Goal: Information Seeking & Learning: Check status

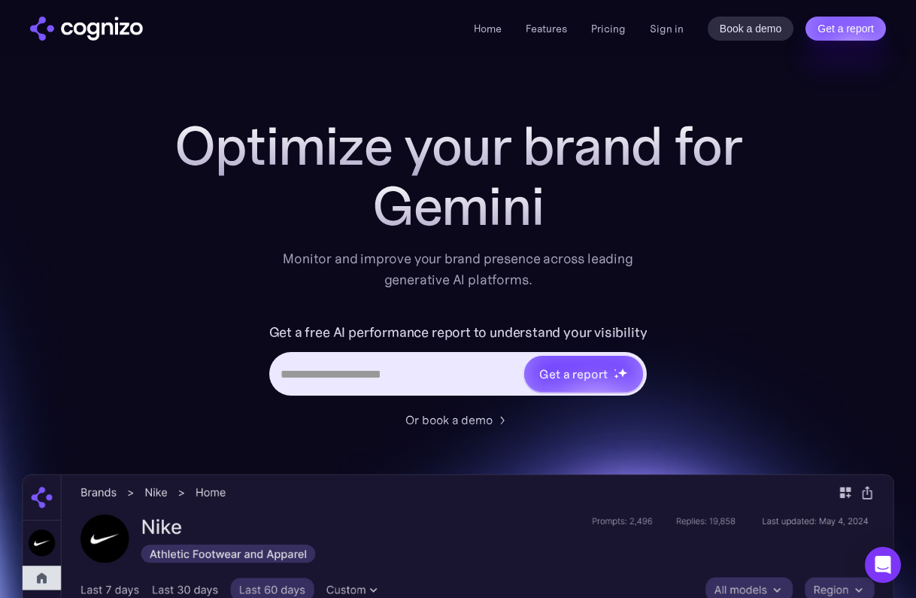
click at [674, 41] on div "Home Features Pricing Book a demo Get a report Sign in Book a demo Get a report" at bounding box center [458, 28] width 916 height 56
click at [674, 33] on link "Sign in" at bounding box center [667, 29] width 34 height 18
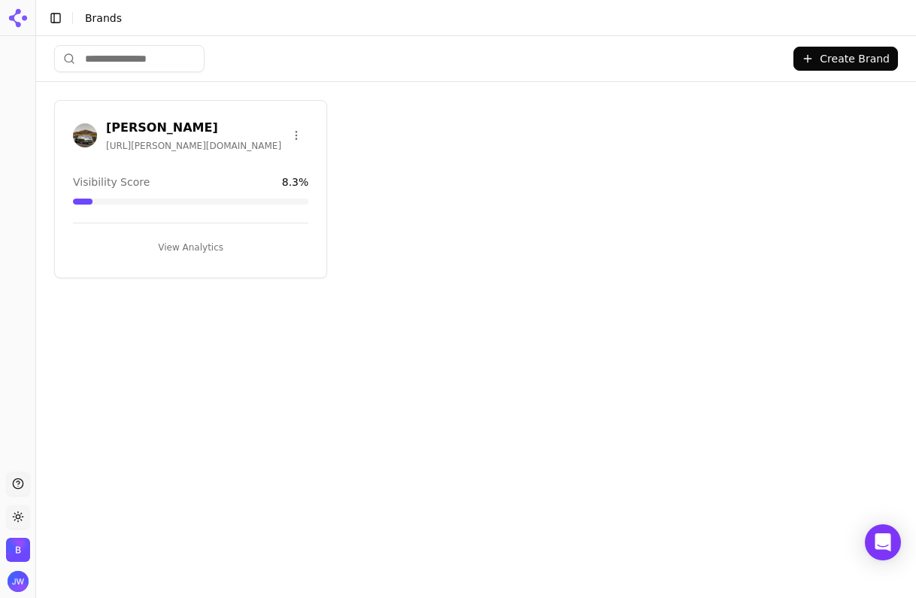
click at [225, 106] on div "[PERSON_NAME] [URL][PERSON_NAME][DOMAIN_NAME] Visibility Score 8.3 % View Analy…" at bounding box center [190, 189] width 273 height 178
click at [176, 122] on h3 "[PERSON_NAME]" at bounding box center [195, 128] width 178 height 18
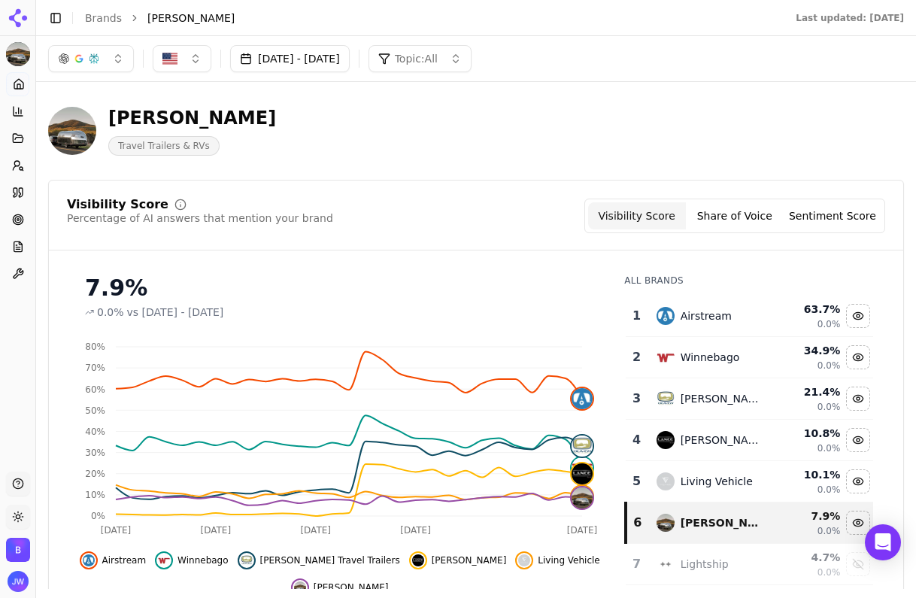
click at [268, 67] on button "Sep 01, 2025 - Sep 30, 2025" at bounding box center [290, 58] width 120 height 27
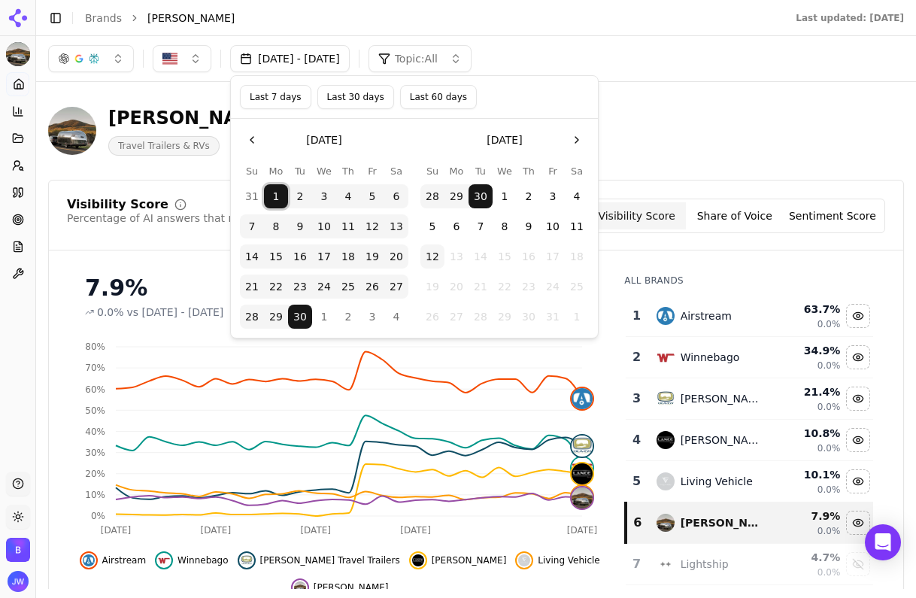
click at [270, 199] on button "1" at bounding box center [276, 196] width 24 height 24
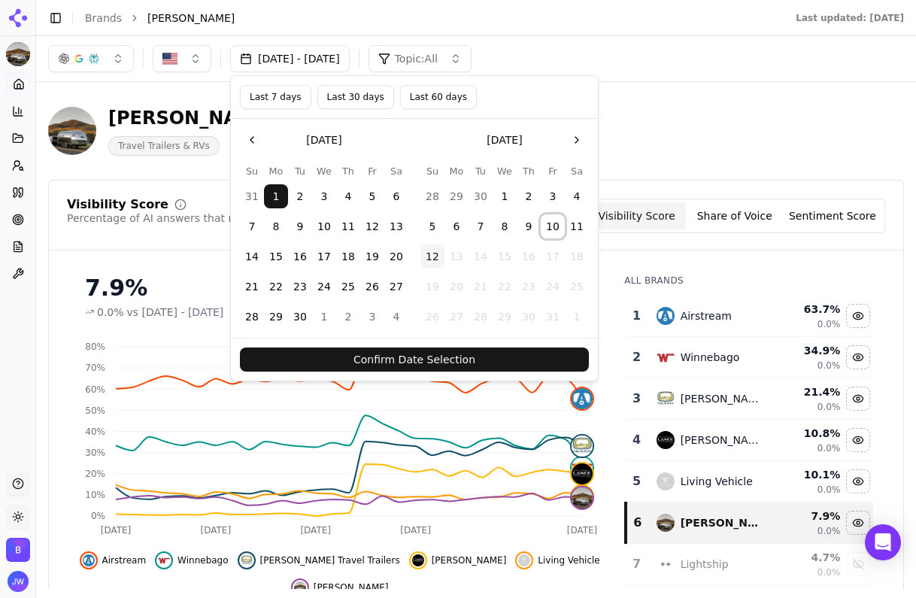
click at [553, 225] on button "10" at bounding box center [553, 226] width 24 height 24
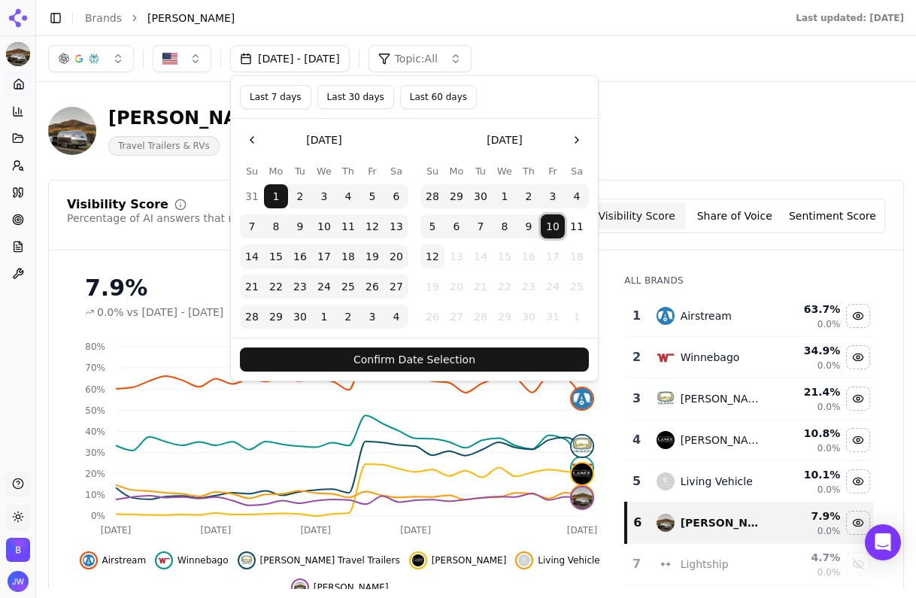
click at [439, 356] on button "Confirm Date Selection" at bounding box center [414, 359] width 349 height 24
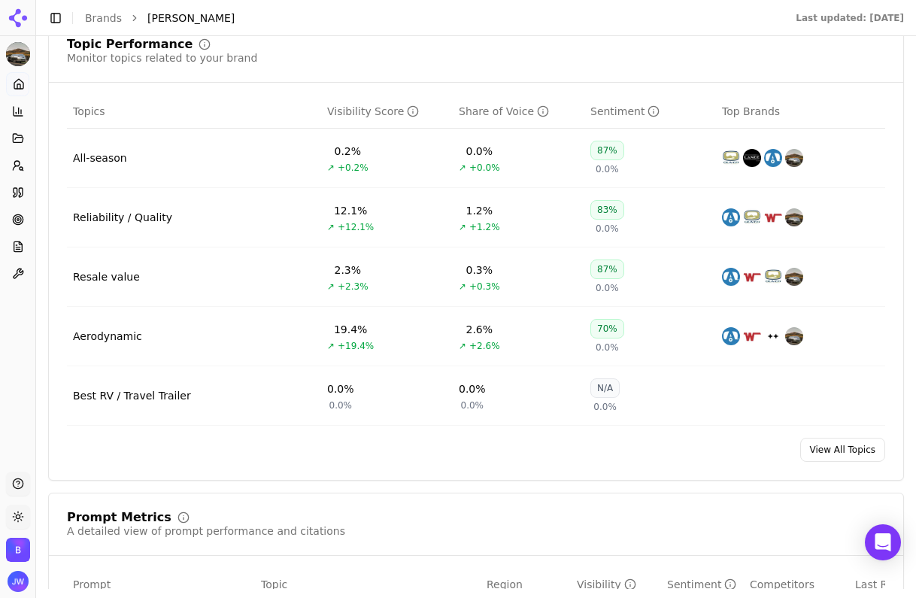
scroll to position [671, 0]
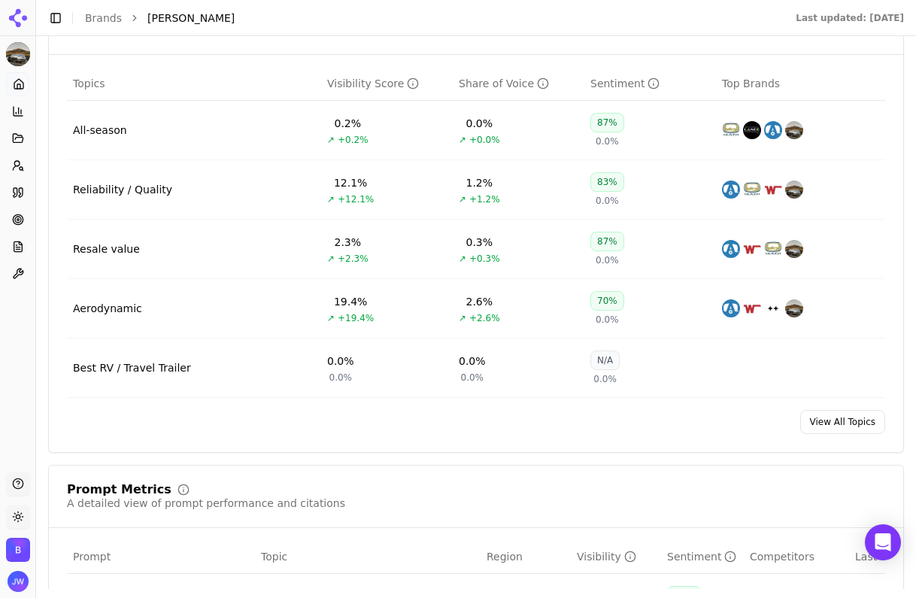
click at [845, 426] on link "View All Topics" at bounding box center [842, 422] width 85 height 24
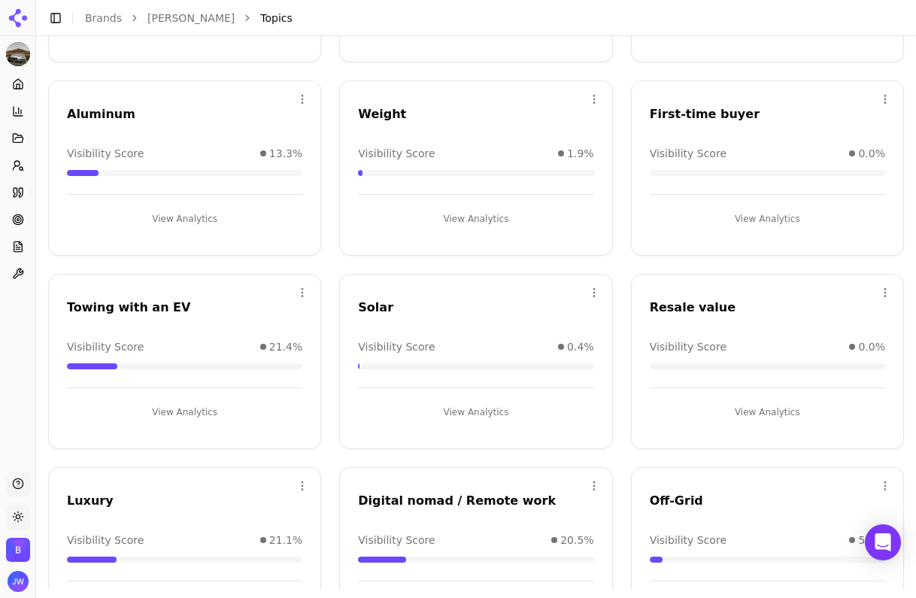
scroll to position [505, 0]
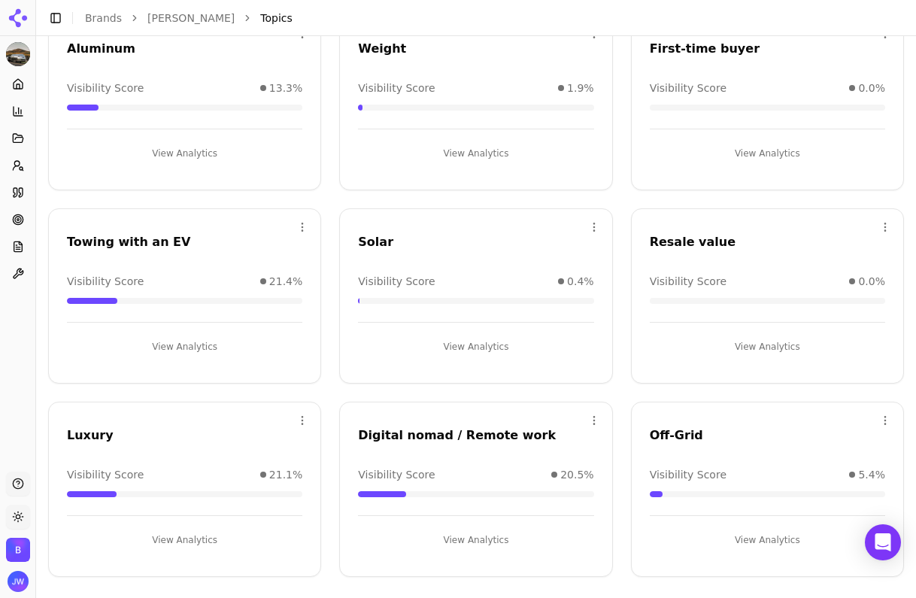
click at [741, 412] on div "Open menu Off-Grid Visibility Score 5.4% View Analytics" at bounding box center [767, 489] width 273 height 175
click at [673, 433] on div "Off-Grid" at bounding box center [767, 435] width 235 height 18
click at [749, 555] on div "Open menu Off-Grid Visibility Score 5.4% View Analytics" at bounding box center [767, 489] width 273 height 175
click at [764, 528] on button "View Analytics" at bounding box center [767, 540] width 235 height 24
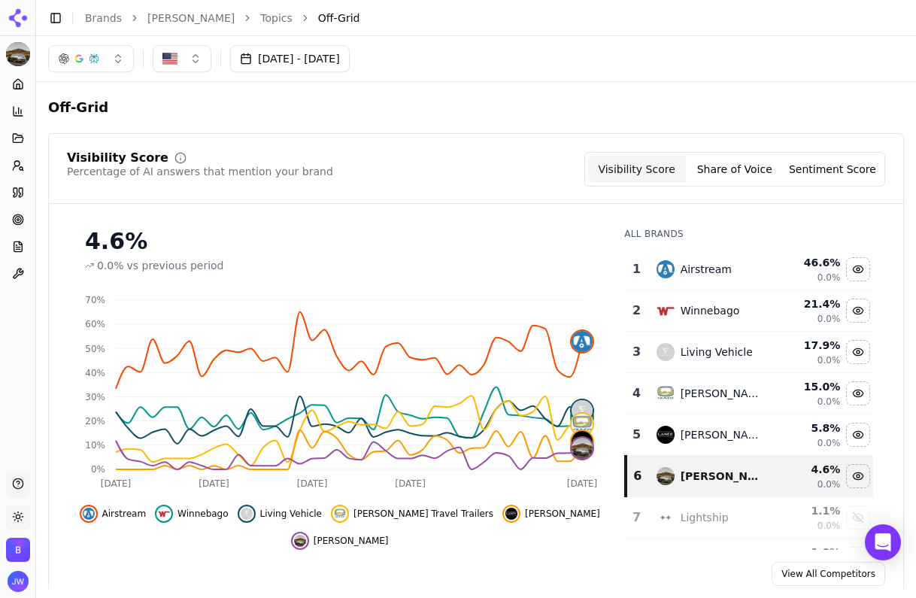
click at [350, 62] on button "Sep 01, 2025 - Oct 10, 2025" at bounding box center [290, 58] width 120 height 27
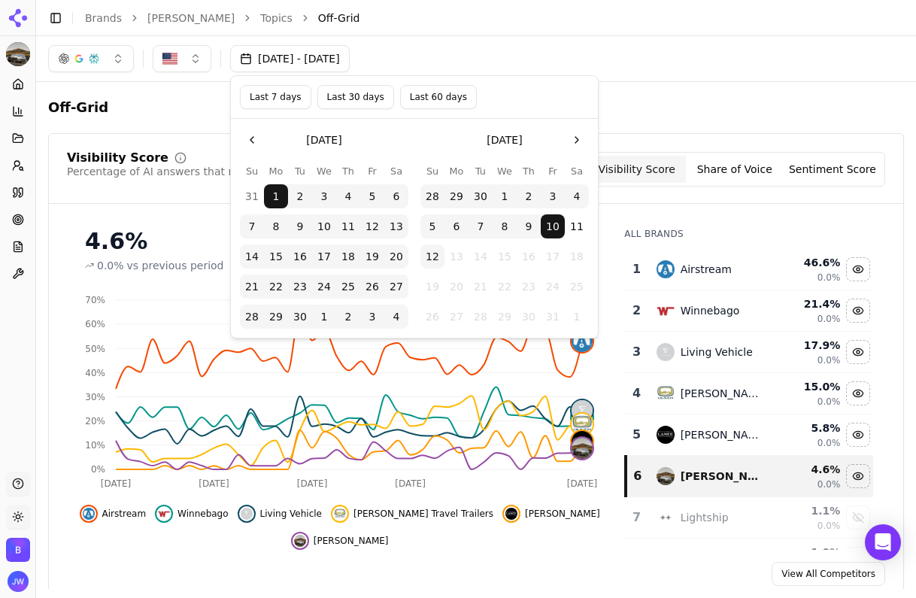
click at [525, 229] on button "9" at bounding box center [529, 226] width 24 height 24
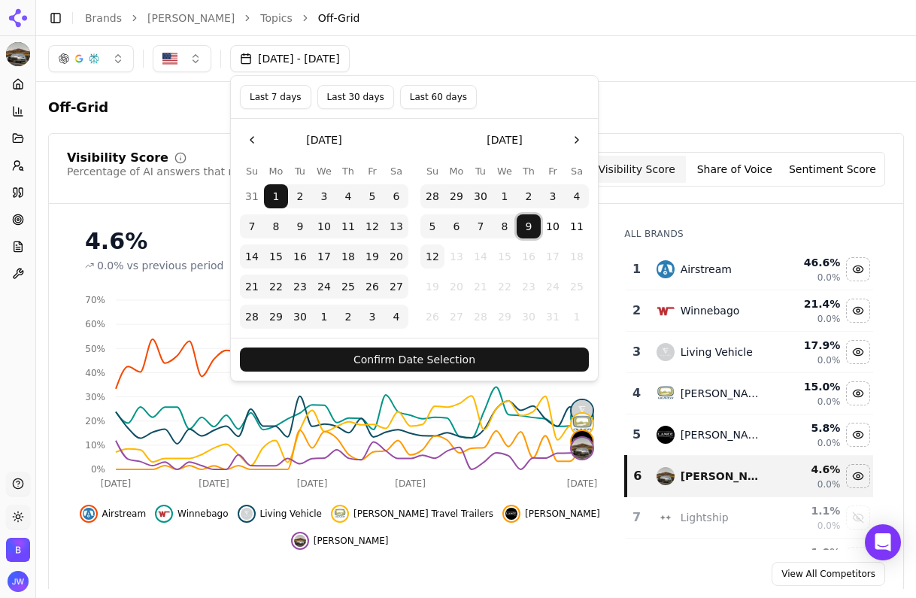
click at [362, 103] on button "Last 30 days" at bounding box center [355, 97] width 77 height 24
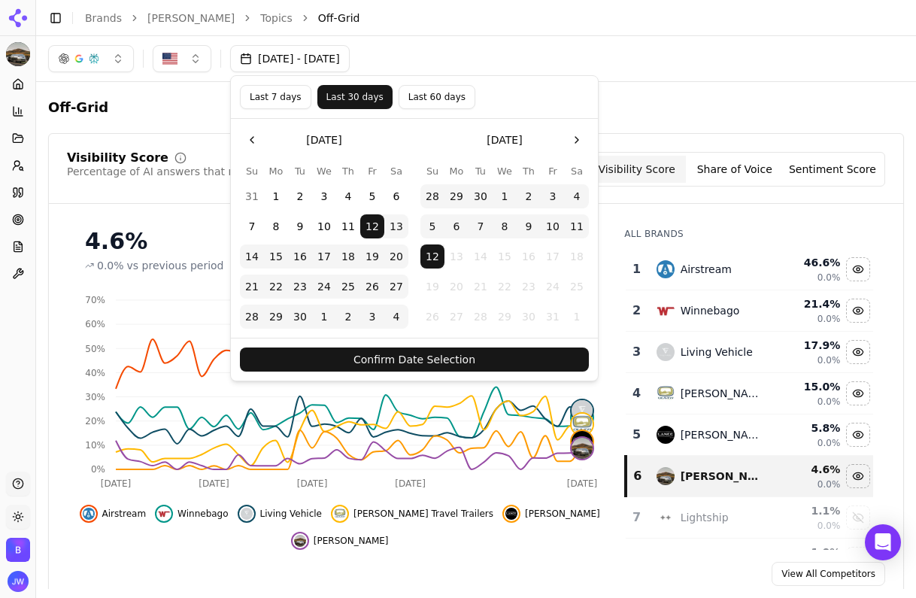
click at [548, 225] on button "10" at bounding box center [553, 226] width 24 height 24
click at [523, 226] on button "9" at bounding box center [529, 226] width 24 height 24
click at [514, 354] on button "Confirm Date Selection" at bounding box center [414, 359] width 349 height 24
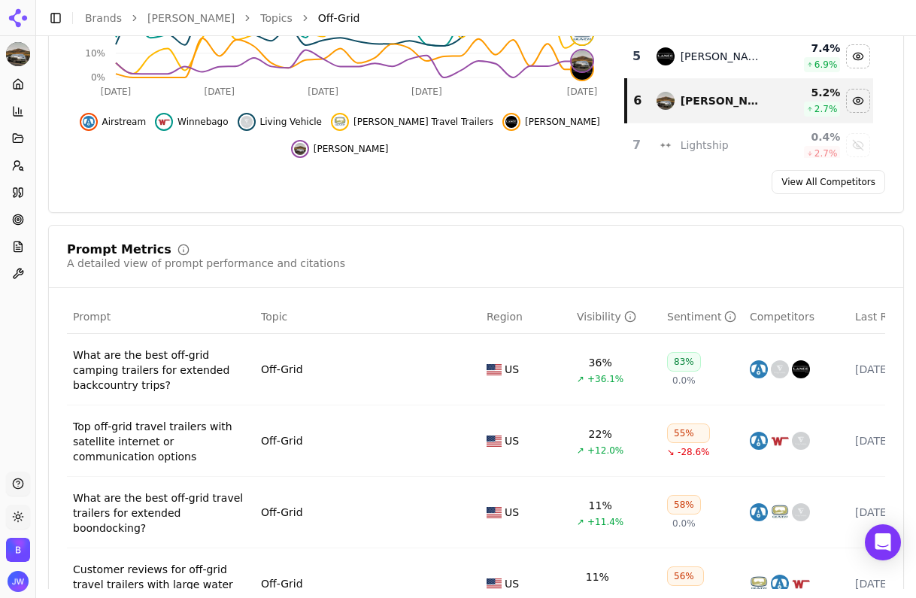
scroll to position [460, 0]
